Goal: Information Seeking & Learning: Learn about a topic

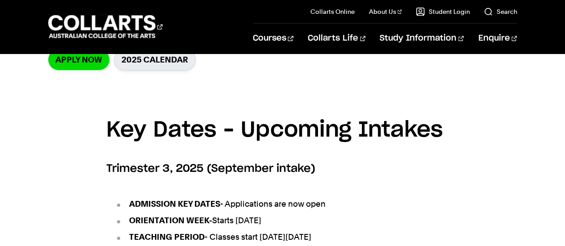
scroll to position [287, 0]
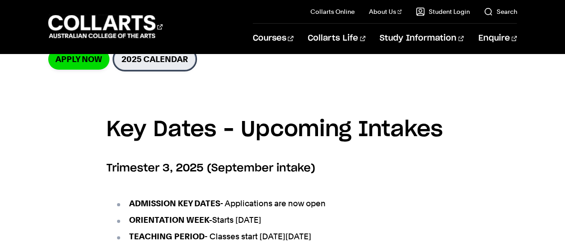
click at [160, 63] on link "2025 Calendar" at bounding box center [155, 59] width 82 height 22
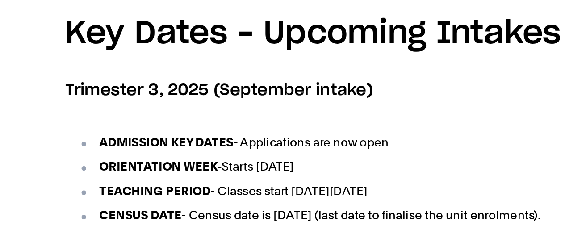
scroll to position [340, 0]
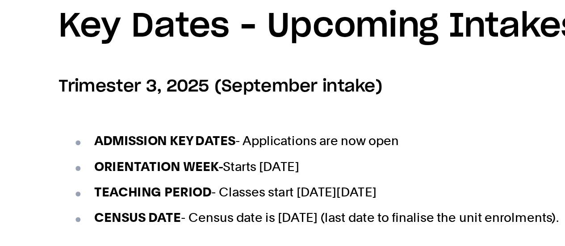
drag, startPoint x: 236, startPoint y: 168, endPoint x: 341, endPoint y: 171, distance: 104.6
click at [341, 171] on li "ORIENTATION WEEK- Starts [DATE]" at bounding box center [287, 167] width 344 height 13
drag, startPoint x: 306, startPoint y: 183, endPoint x: 386, endPoint y: 185, distance: 80.0
click at [386, 185] on li "TEACHING PERIOD - Classes start [DATE][DATE]" at bounding box center [287, 184] width 344 height 13
click at [256, 175] on ul "ADMISSION KEY DATES - Applications are now open ORIENTATION WEEK- Starts [DATE]…" at bounding box center [282, 176] width 353 height 84
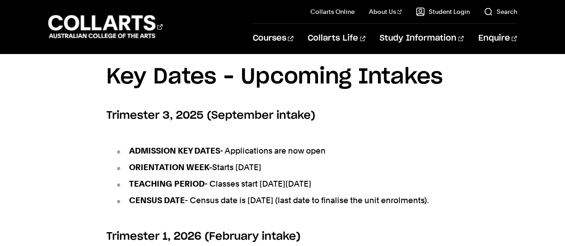
click at [456, 155] on li "ADMISSION KEY DATES - Applications are now open" at bounding box center [287, 151] width 344 height 13
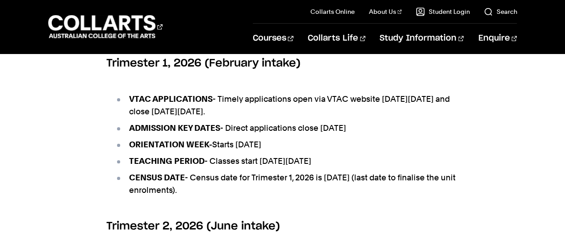
scroll to position [516, 0]
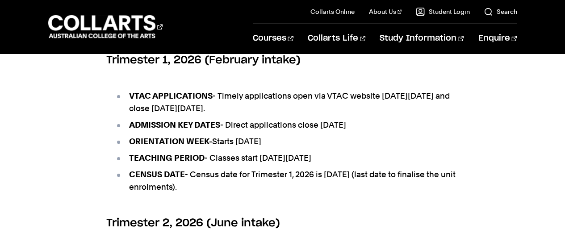
click at [518, 139] on div "Key Dates – Upcoming Intakes Trimester 3, 2025 (September intake) ADMISSION KEY…" at bounding box center [282, 132] width 565 height 524
click at [46, 143] on div "Key Dates – Upcoming Intakes Trimester 3, 2025 (September intake) ADMISSION KEY…" at bounding box center [282, 132] width 565 height 524
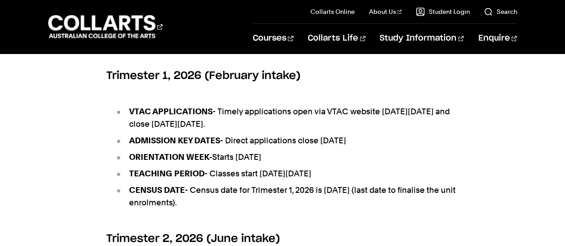
scroll to position [500, 0]
click at [309, 210] on li "CENSUS DATE - Census date for Trimester 1, 2026 is [DATE] (last date to finalis…" at bounding box center [287, 197] width 344 height 25
